Goal: Task Accomplishment & Management: Manage account settings

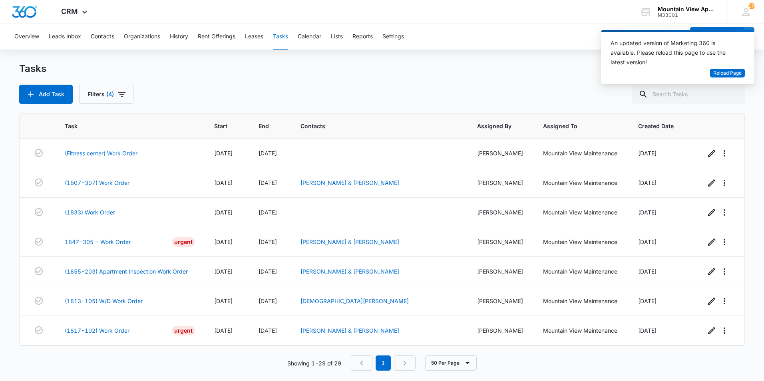
drag, startPoint x: 0, startPoint y: 0, endPoint x: 209, endPoint y: 72, distance: 220.7
click at [208, 72] on div "Tasks" at bounding box center [382, 68] width 726 height 13
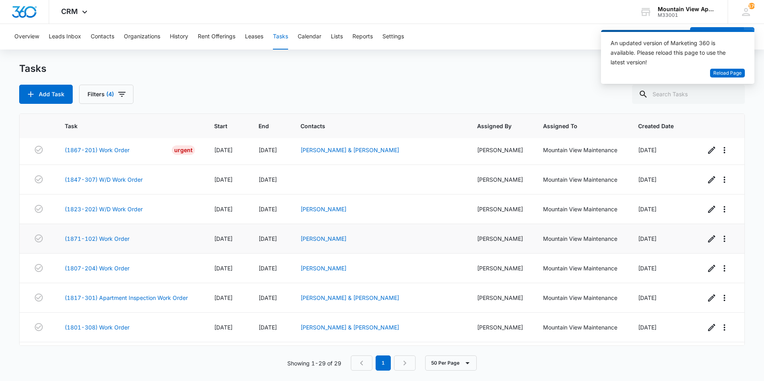
scroll to position [650, 0]
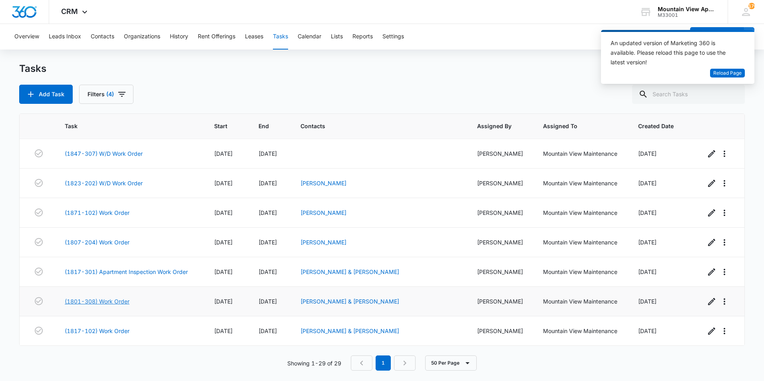
click at [124, 302] on link "(1801-308) Work Order" at bounding box center [97, 301] width 65 height 8
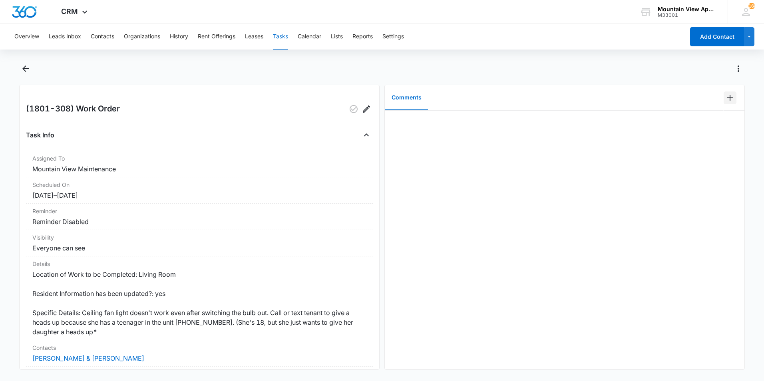
click at [727, 98] on icon "Add Comment" at bounding box center [730, 98] width 6 height 6
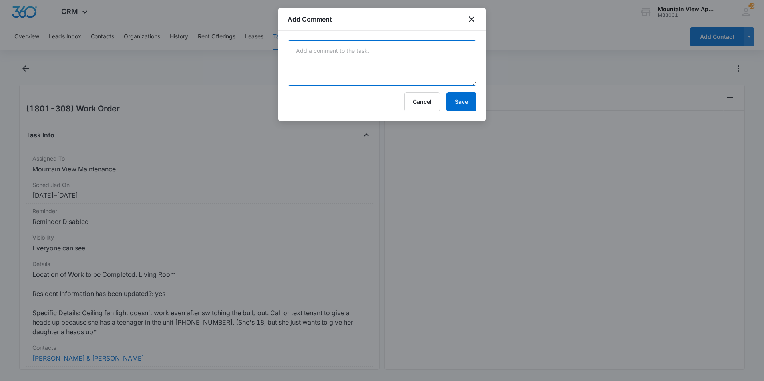
click at [371, 57] on textarea at bounding box center [382, 63] width 189 height 46
type textarea "Tenant didnt realize the other switch on oposit wall"
click at [463, 102] on button "Save" at bounding box center [461, 101] width 30 height 19
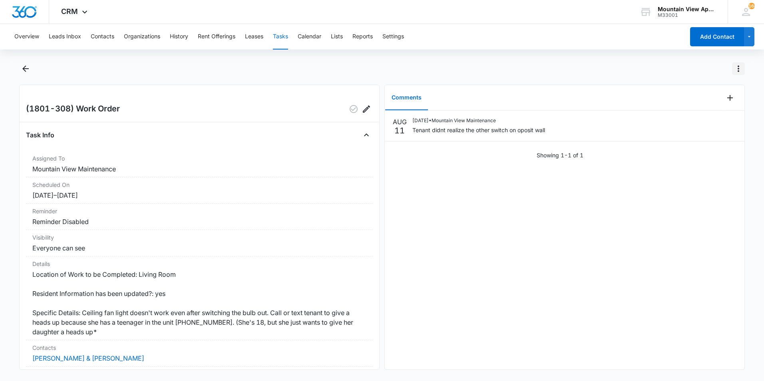
click at [741, 69] on icon "Actions" at bounding box center [739, 69] width 10 height 10
click at [718, 102] on div "Mark Complete" at bounding box center [705, 103] width 41 height 6
click at [29, 72] on icon "Back" at bounding box center [26, 69] width 10 height 10
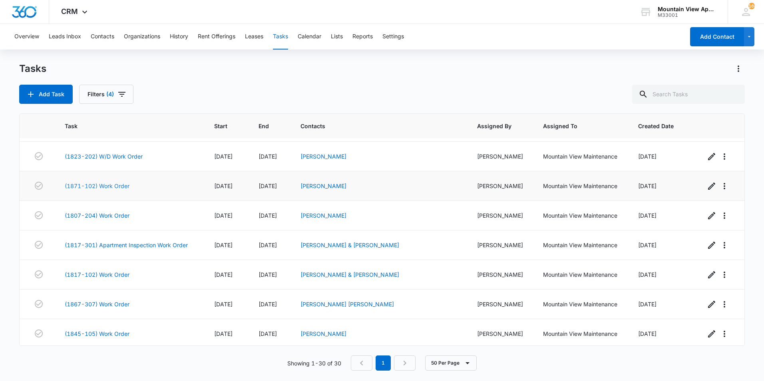
scroll to position [680, 0]
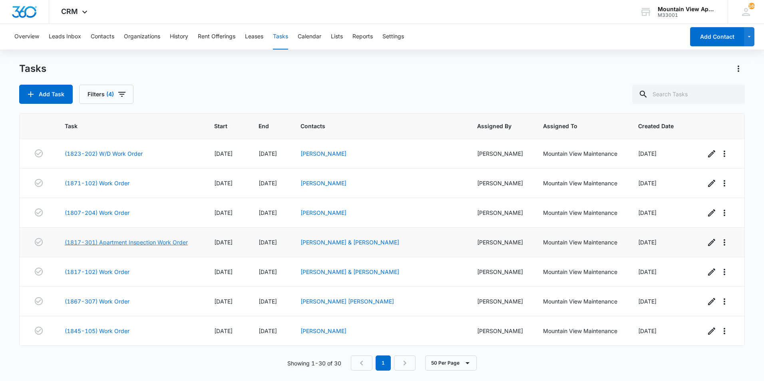
click at [84, 241] on link "(1817-301) Apartment Inspection Work Order" at bounding box center [126, 242] width 123 height 8
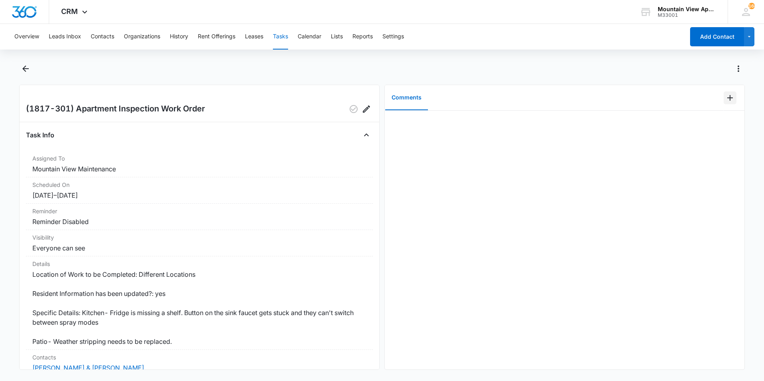
click at [727, 99] on icon "Add Comment" at bounding box center [730, 98] width 6 height 6
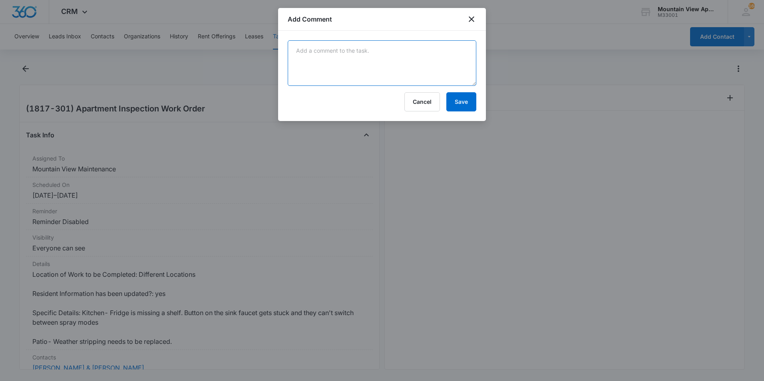
click at [376, 69] on textarea at bounding box center [382, 63] width 189 height 46
type textarea "i"
type textarea "Installed new spray nozzle , fixed weather stripping , took cabinet door off to…"
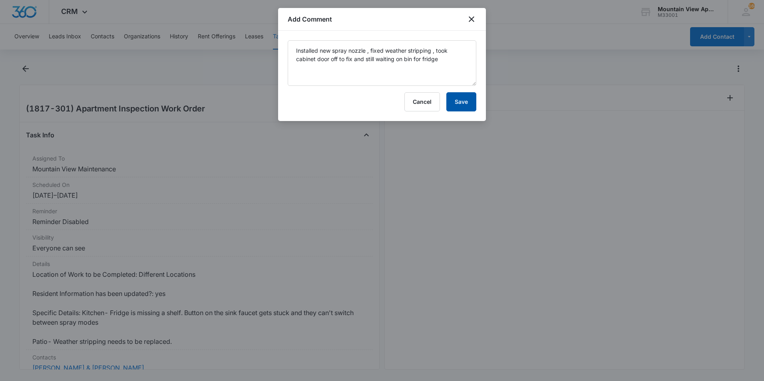
click at [466, 100] on button "Save" at bounding box center [461, 101] width 30 height 19
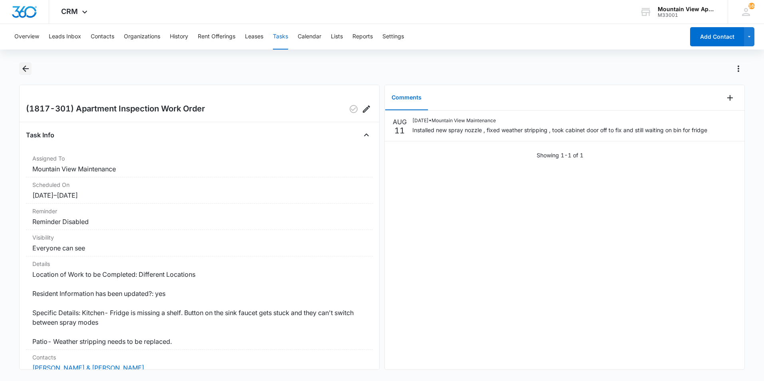
click at [27, 71] on icon "Back" at bounding box center [26, 69] width 10 height 10
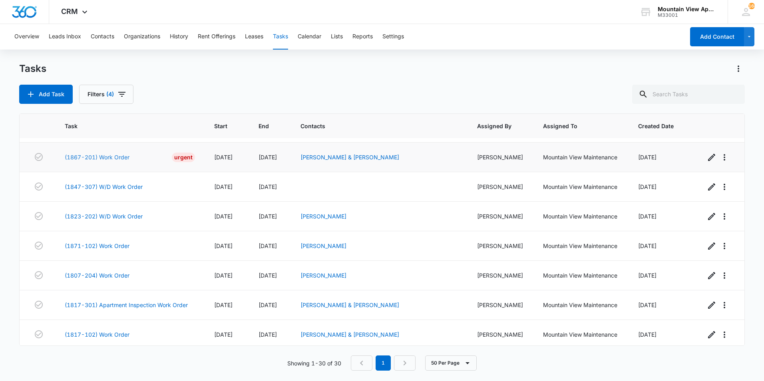
scroll to position [680, 0]
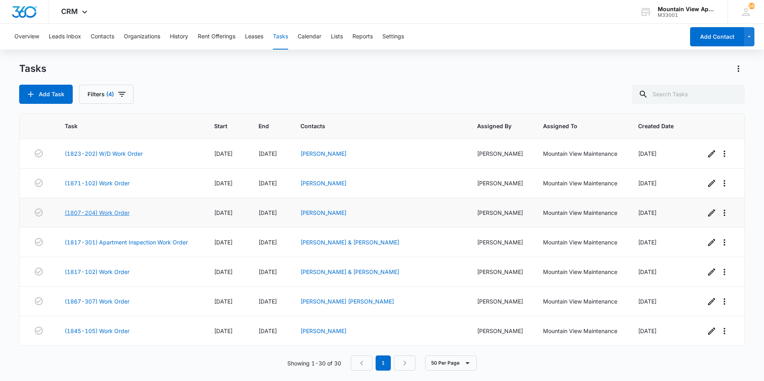
click at [99, 213] on link "(1807-204) Work Order" at bounding box center [97, 213] width 65 height 8
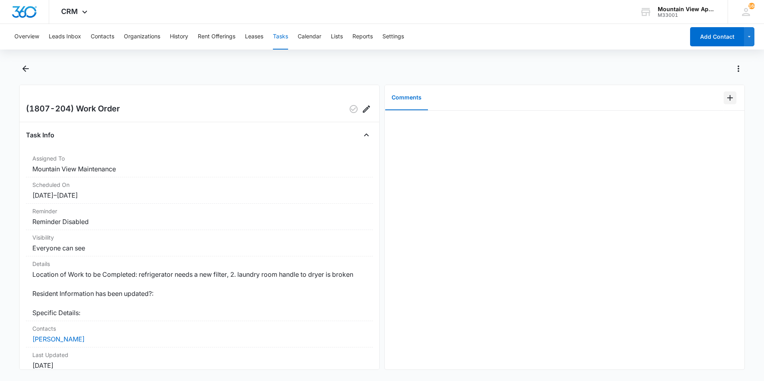
click at [725, 99] on icon "Add Comment" at bounding box center [730, 98] width 10 height 10
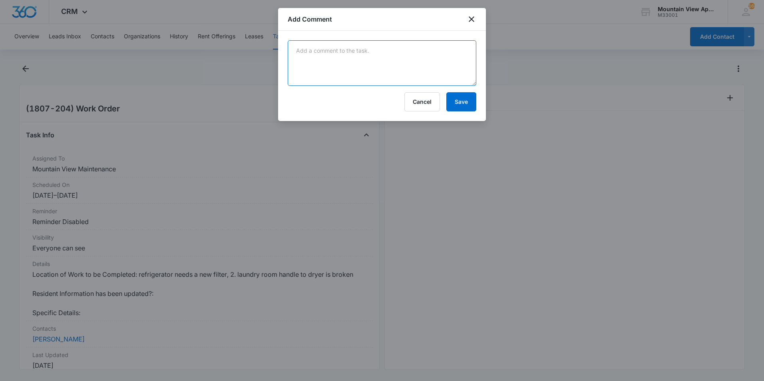
click at [304, 63] on textarea at bounding box center [382, 63] width 189 height 46
type textarea "Installed new water filter and replaced broken dryer handle."
click at [462, 100] on button "Save" at bounding box center [461, 101] width 30 height 19
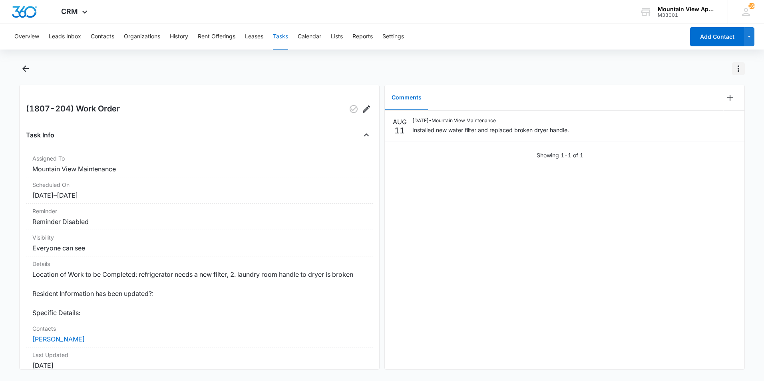
click at [740, 70] on icon "Actions" at bounding box center [739, 69] width 10 height 10
click at [688, 103] on div "Mark Complete" at bounding box center [705, 103] width 41 height 6
click at [28, 68] on icon "Back" at bounding box center [25, 69] width 6 height 6
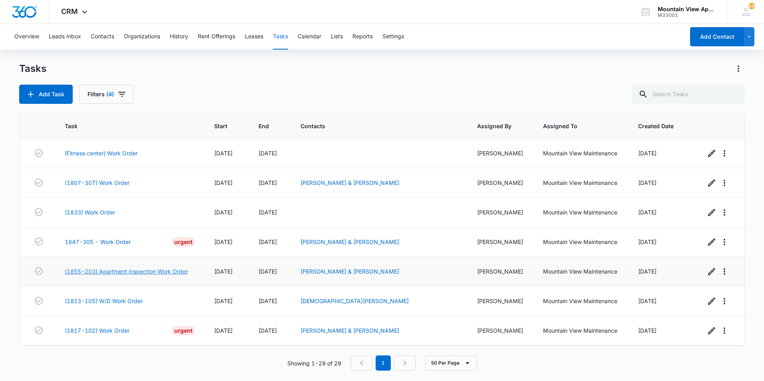
click at [82, 270] on link "(1855-203) Apartment Inspection Work Order" at bounding box center [126, 271] width 123 height 8
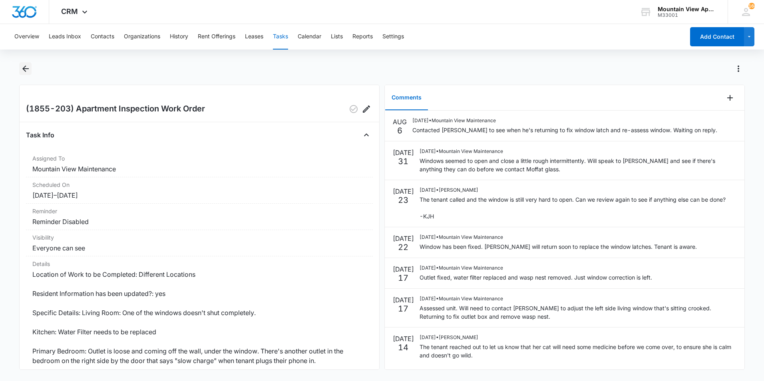
click at [24, 65] on icon "Back" at bounding box center [26, 69] width 10 height 10
